Goal: Task Accomplishment & Management: Complete application form

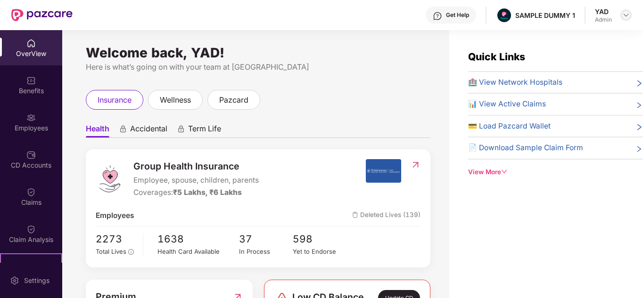
click at [626, 16] on img at bounding box center [626, 15] width 8 height 8
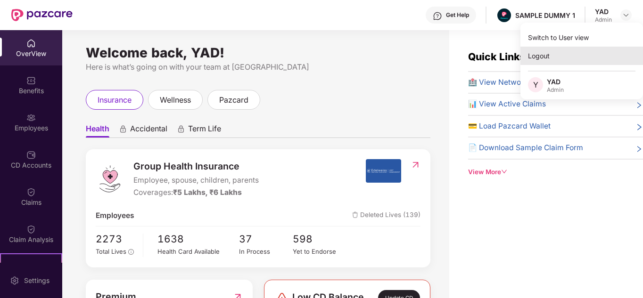
click at [572, 56] on div "Logout" at bounding box center [581, 56] width 123 height 18
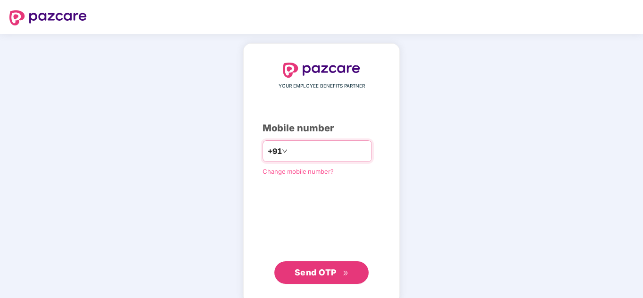
type input "**********"
click at [312, 272] on span "Send OTP" at bounding box center [316, 273] width 42 height 10
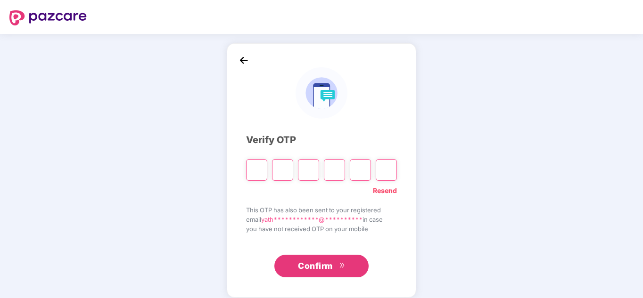
type input "*"
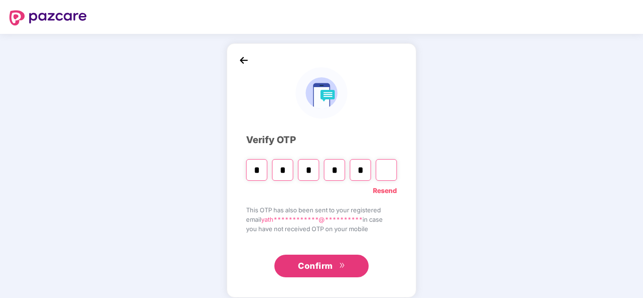
type input "*"
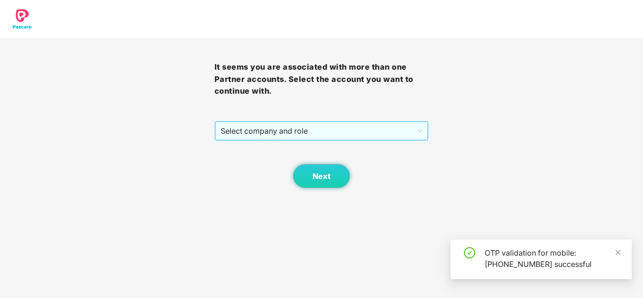
click at [234, 140] on span "Select company and role" at bounding box center [322, 131] width 202 height 18
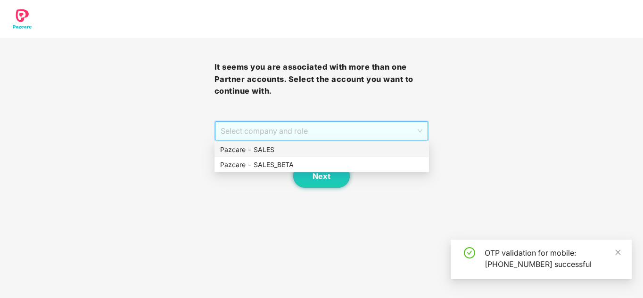
click at [251, 159] on div "Pazcare - SALES_BETA" at bounding box center [321, 164] width 214 height 15
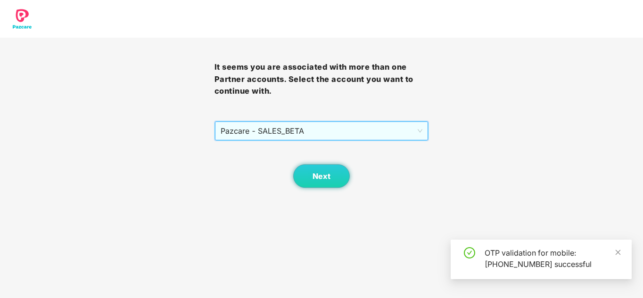
click at [252, 127] on span "Pazcare - SALES_BETA" at bounding box center [322, 131] width 202 height 18
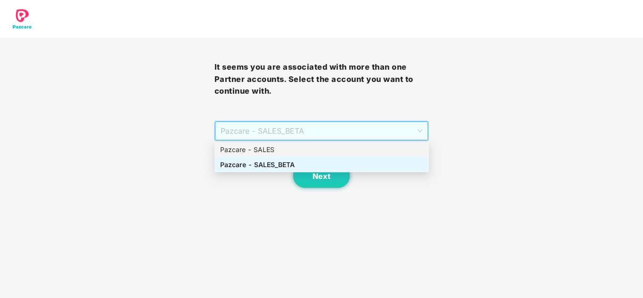
click at [257, 145] on div "Pazcare - SALES" at bounding box center [321, 150] width 203 height 10
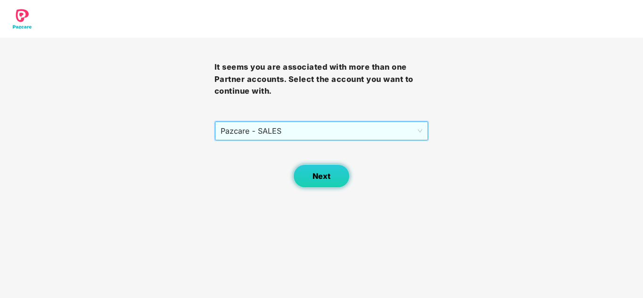
click at [312, 173] on button "Next" at bounding box center [321, 176] width 57 height 24
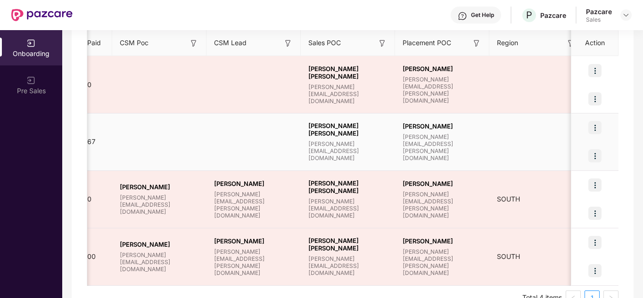
scroll to position [0, 847]
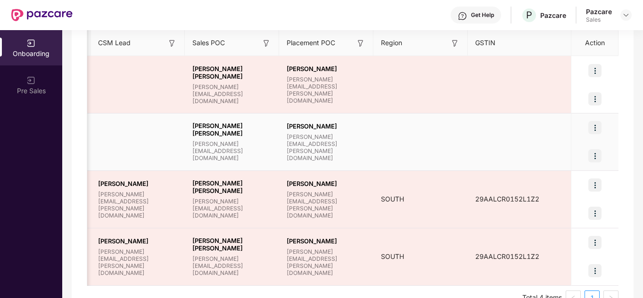
click at [594, 129] on img at bounding box center [594, 127] width 13 height 13
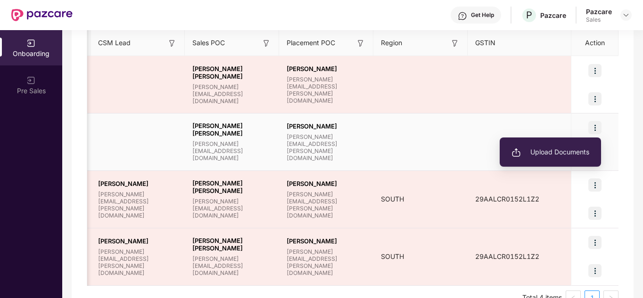
click at [572, 148] on span "Upload Documents" at bounding box center [550, 152] width 78 height 10
